Goal: Check status: Check status

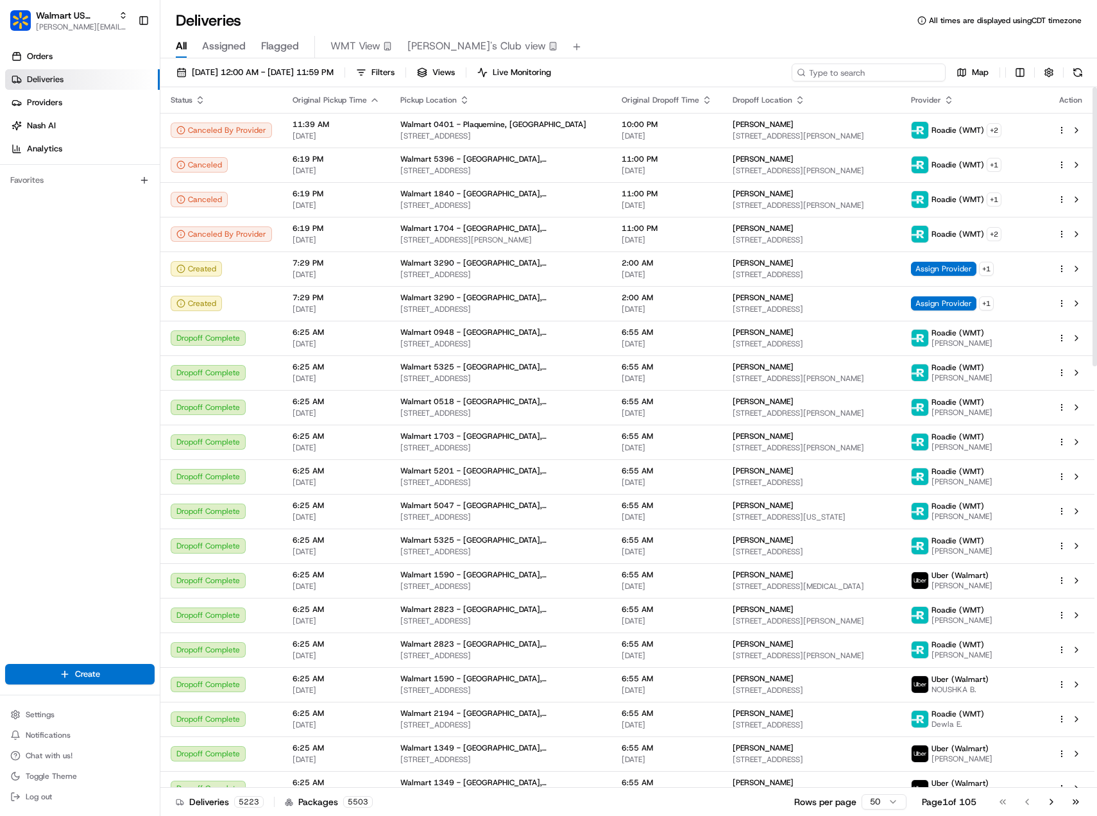
click at [866, 69] on input at bounding box center [868, 72] width 154 height 18
paste input "200013469211165"
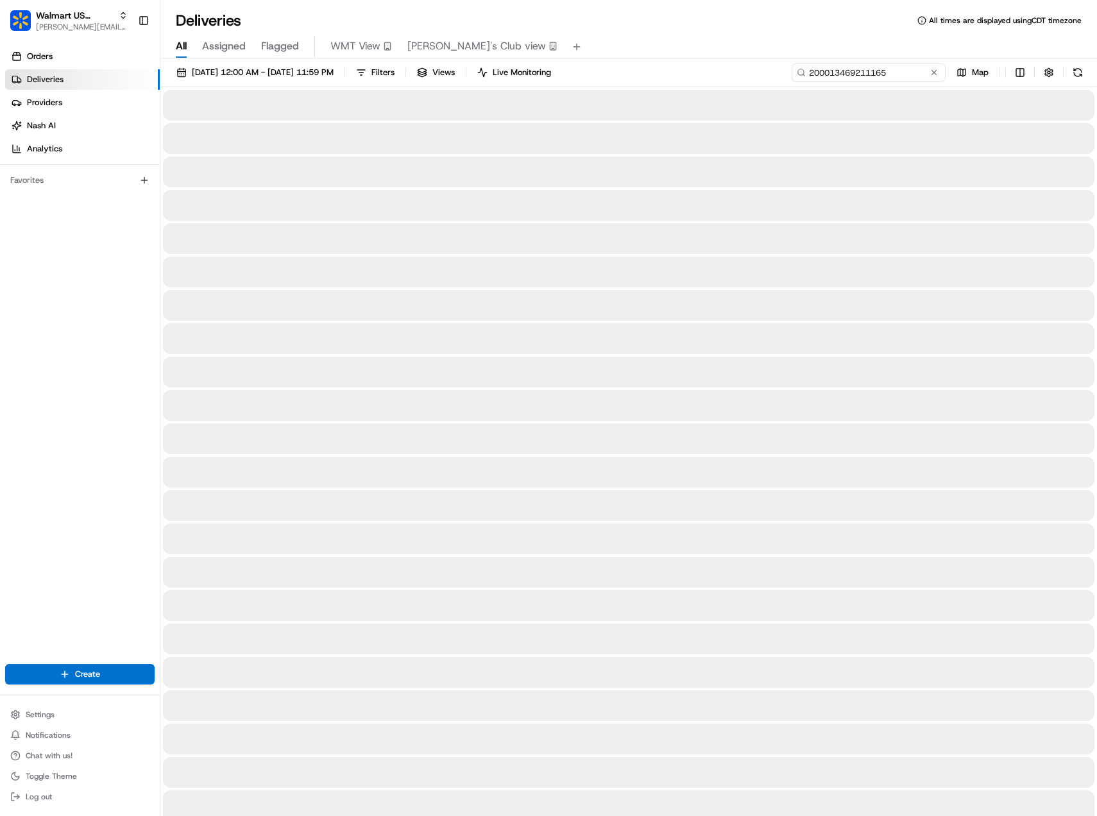
type input "200013469211165"
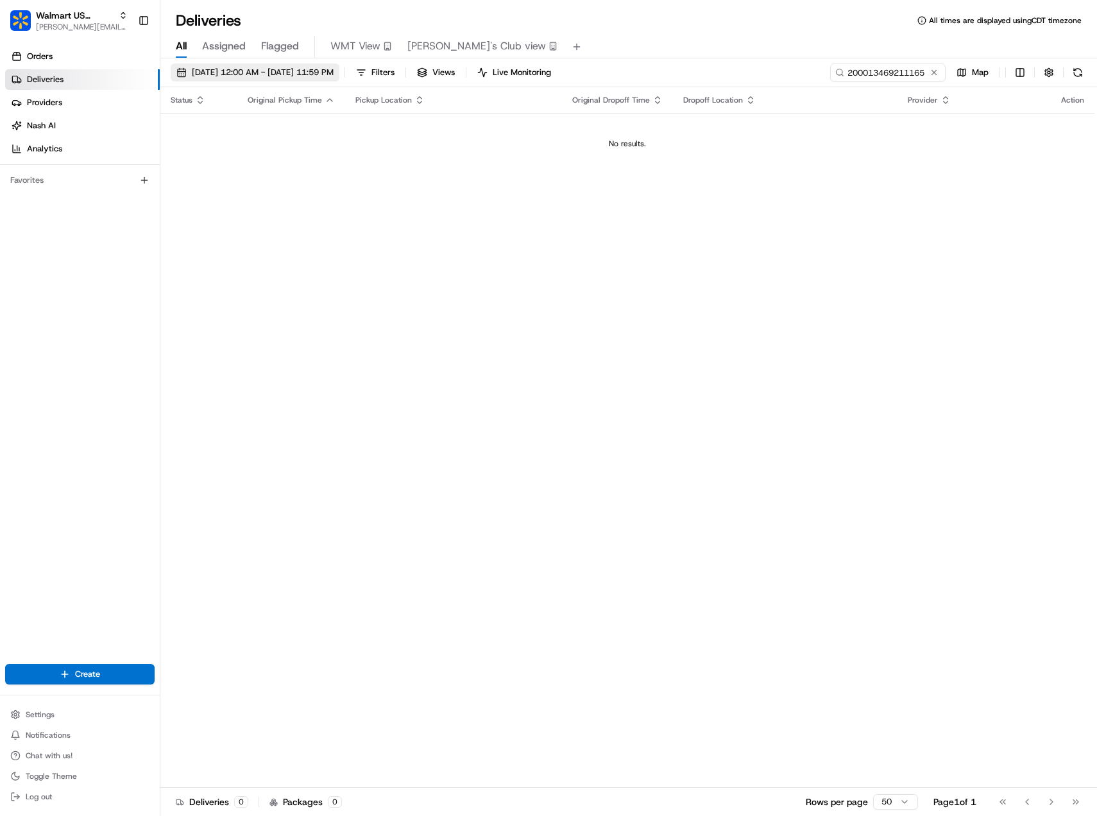
click at [303, 78] on span "[DATE] 12:00 AM - [DATE] 11:59 PM" at bounding box center [263, 73] width 142 height 12
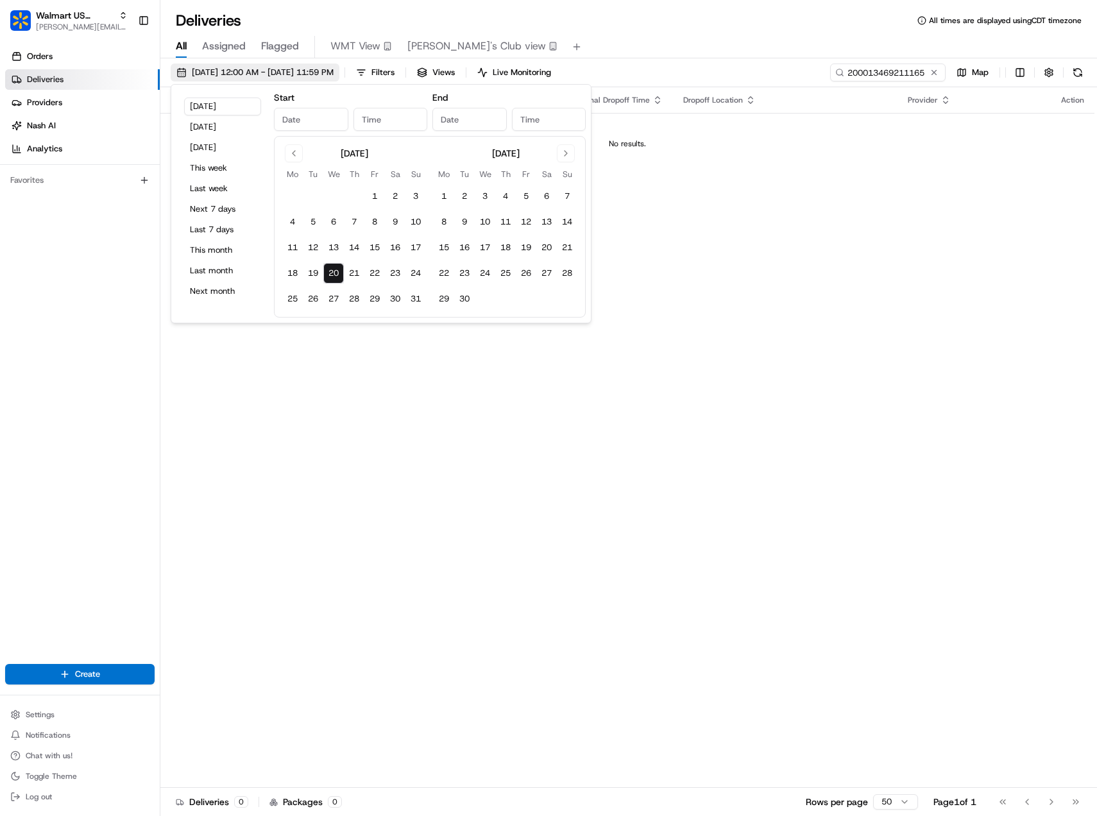
type input "[DATE]"
type input "12:00 AM"
type input "[DATE]"
type input "11:59 PM"
click at [298, 221] on button "4" at bounding box center [292, 222] width 21 height 21
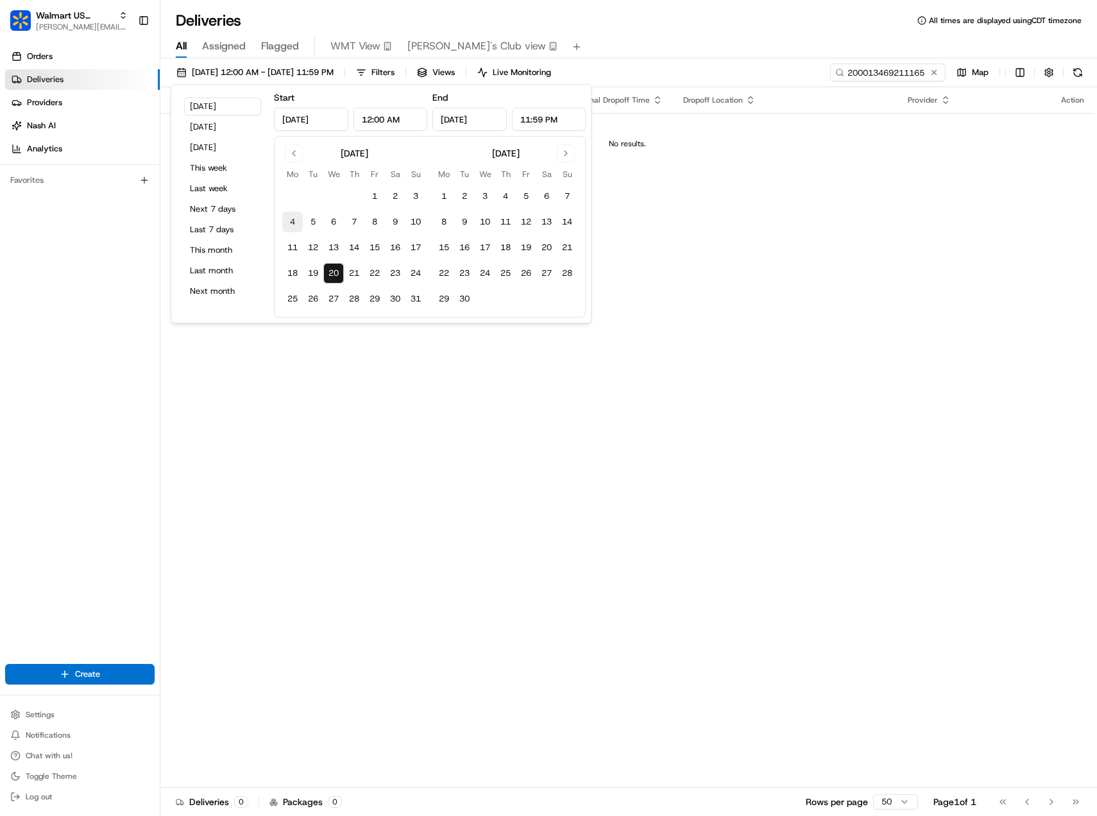
type input "[DATE]"
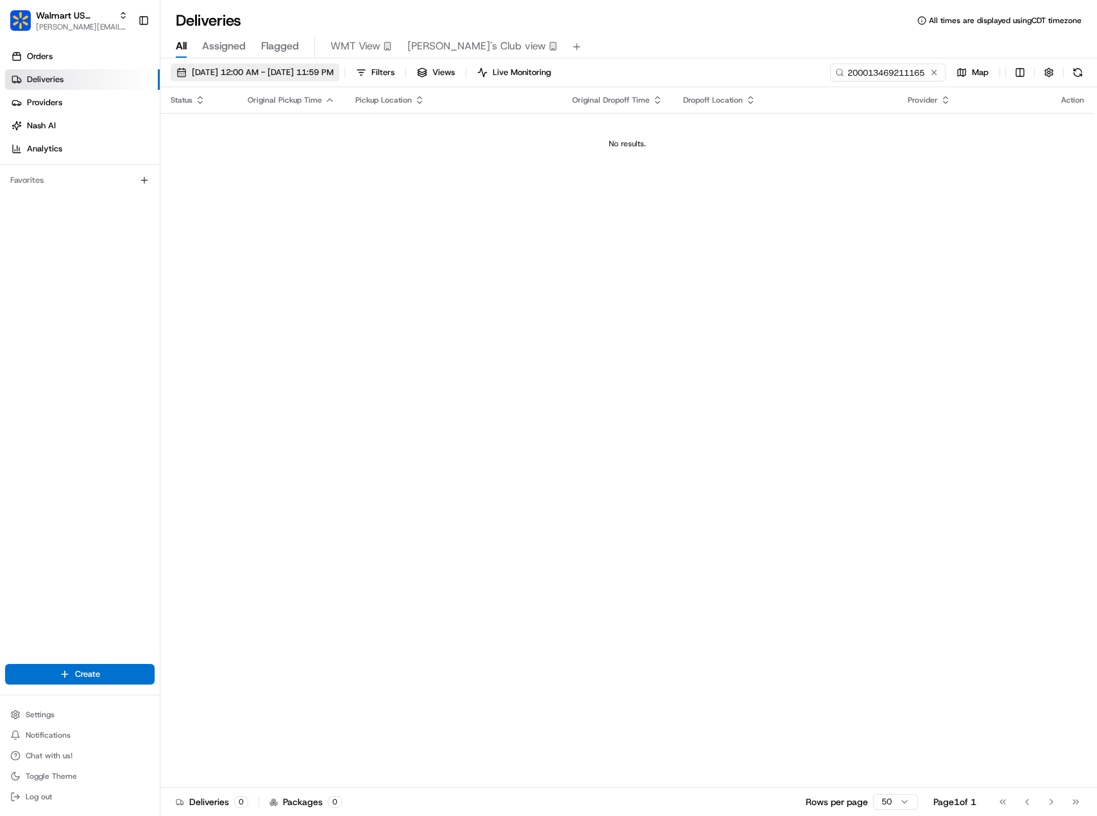
click at [334, 73] on span "[DATE] 12:00 AM - [DATE] 11:59 PM" at bounding box center [263, 73] width 142 height 12
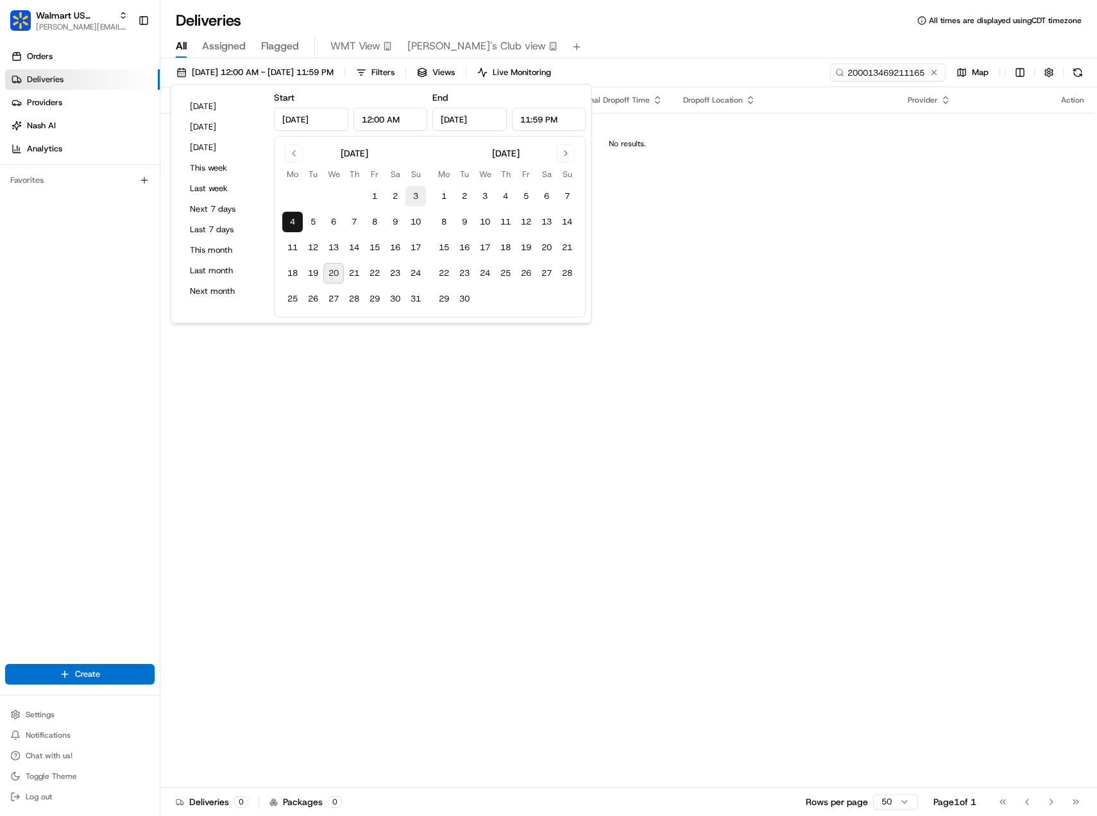
click at [414, 202] on button "3" at bounding box center [415, 196] width 21 height 21
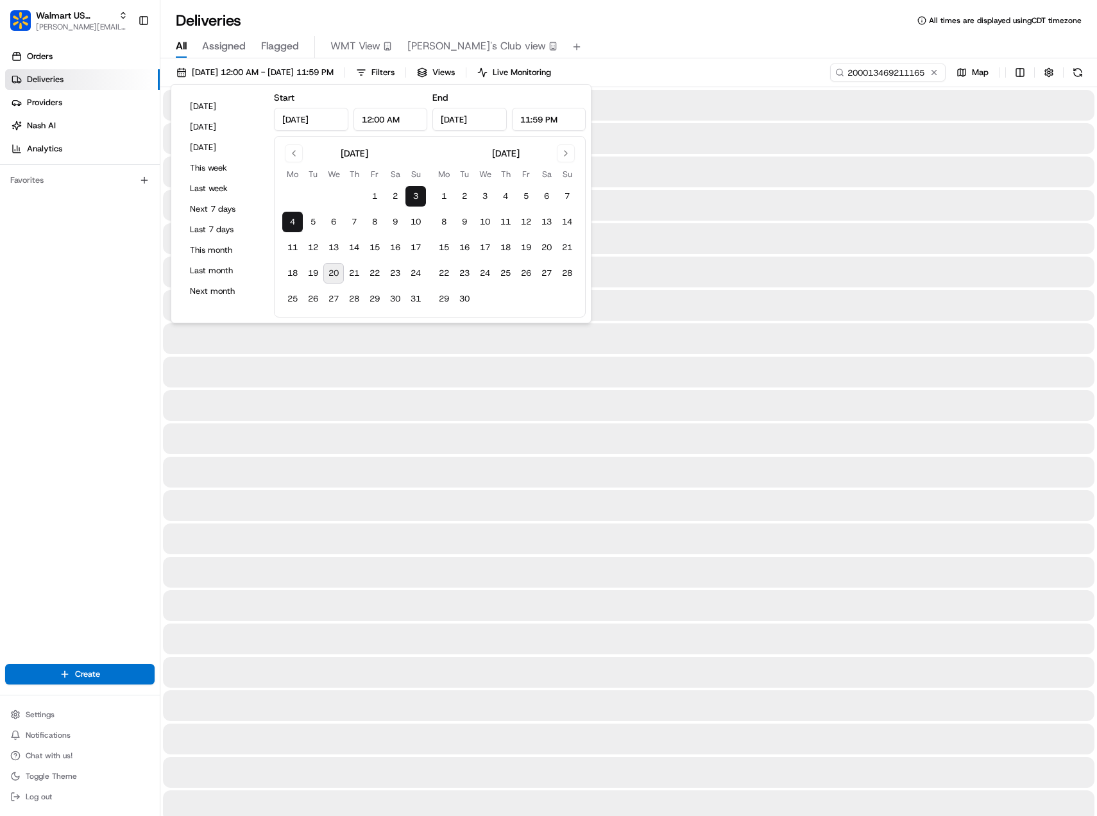
type input "[DATE]"
click at [767, 70] on div "[DATE] 12:00 AM - [DATE] 11:59 PM Filters Views Live Monitoring 200013469211165…" at bounding box center [628, 75] width 936 height 24
